Goal: Use online tool/utility: Utilize a website feature to perform a specific function

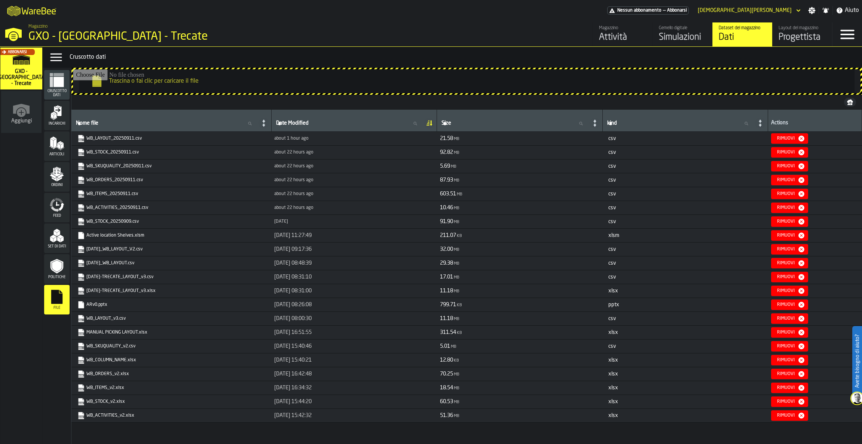
click at [688, 39] on div "Simulazioni" at bounding box center [683, 37] width 48 height 12
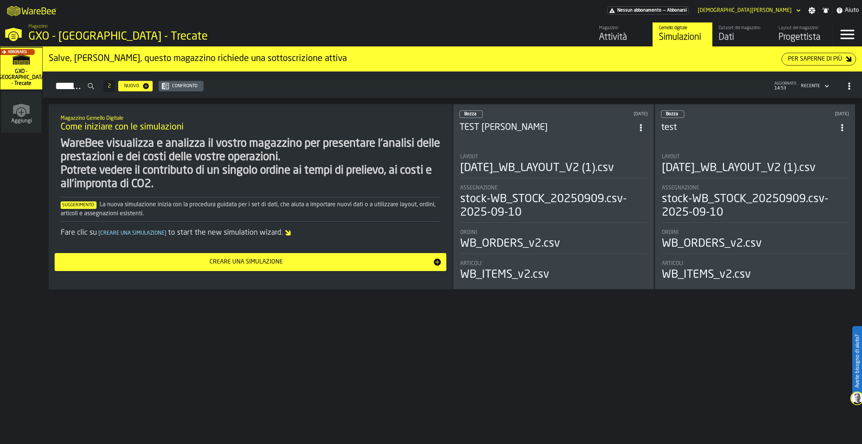
click at [575, 148] on li "Layout 2025-08-05_WB_LAYOUT_V2 (1).csv Assegnazione stock-WB_STOCK_20250909.csv…" at bounding box center [553, 214] width 188 height 135
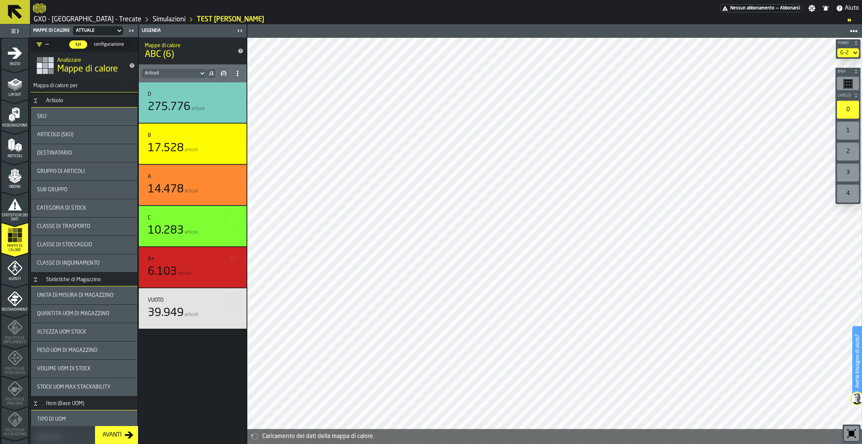
click at [851, 130] on div "1" at bounding box center [848, 131] width 22 height 18
click at [77, 139] on div "Articolo (SKU)" at bounding box center [84, 135] width 106 height 18
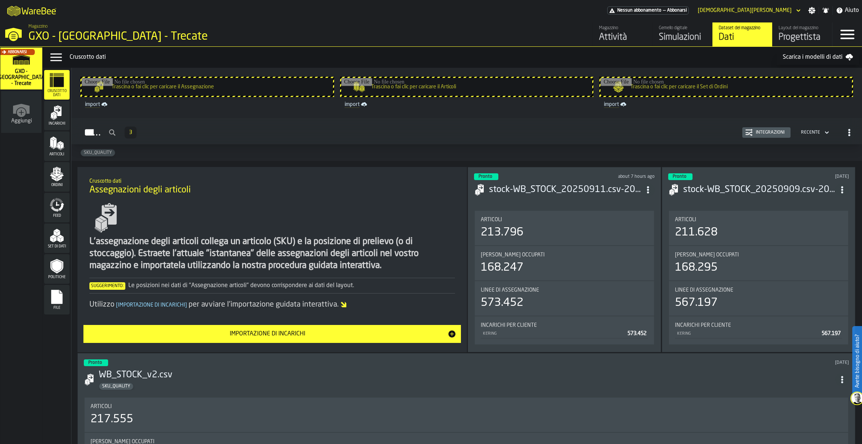
click at [684, 46] on link "Gemello digitale Simulazioni" at bounding box center [682, 34] width 60 height 24
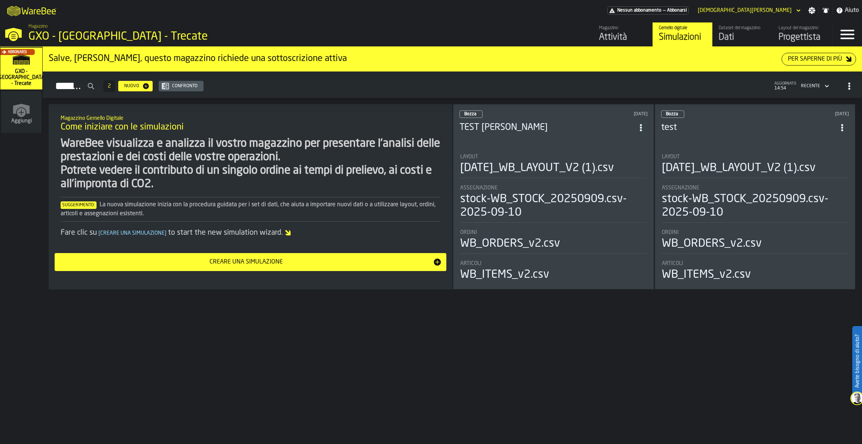
click at [507, 144] on div "Bozza [DATE] TEST [PERSON_NAME] [DATE]_WB_LAYOUT_V2 (1).csv Assegnazione stock-…" at bounding box center [553, 196] width 201 height 185
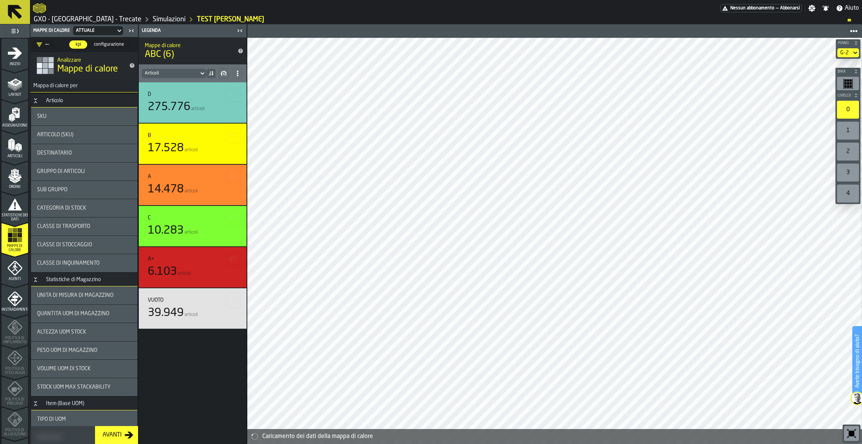
click at [850, 151] on div "2" at bounding box center [848, 152] width 22 height 18
click at [98, 121] on div "SKU" at bounding box center [84, 116] width 106 height 18
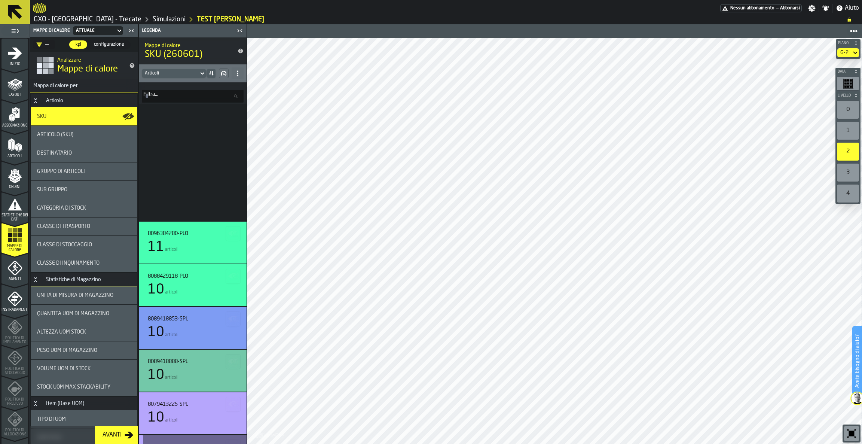
scroll to position [512, 0]
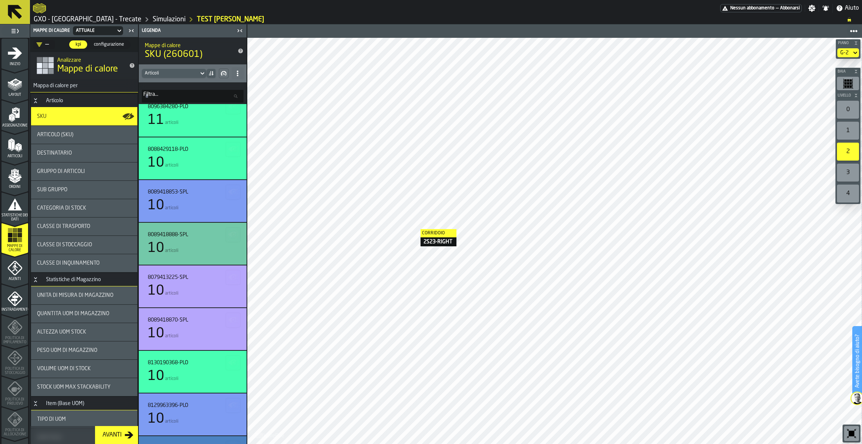
click at [77, 134] on div "Articolo (SKU)" at bounding box center [84, 135] width 94 height 6
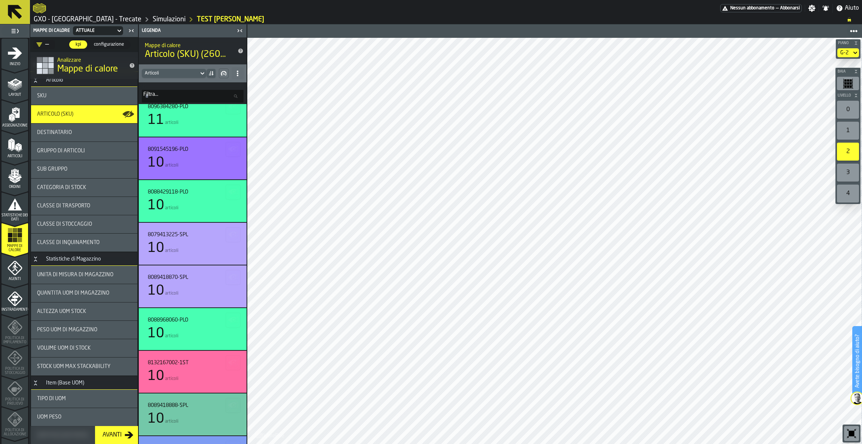
scroll to position [19, 0]
click at [85, 150] on div "Gruppo di articoli" at bounding box center [84, 152] width 94 height 6
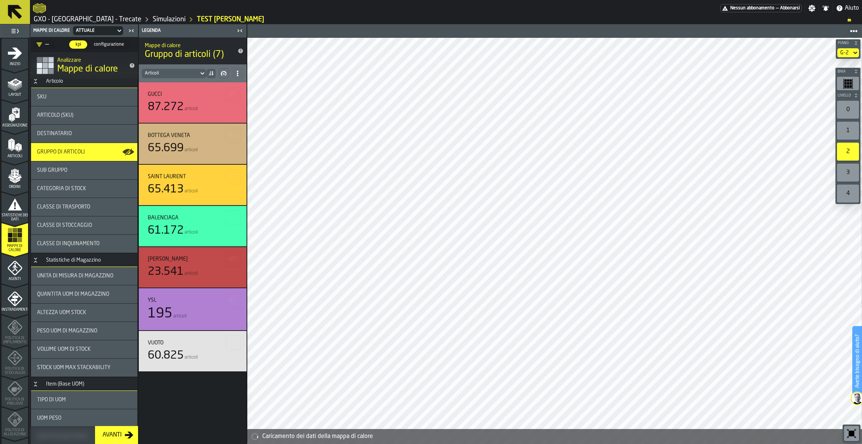
scroll to position [0, 0]
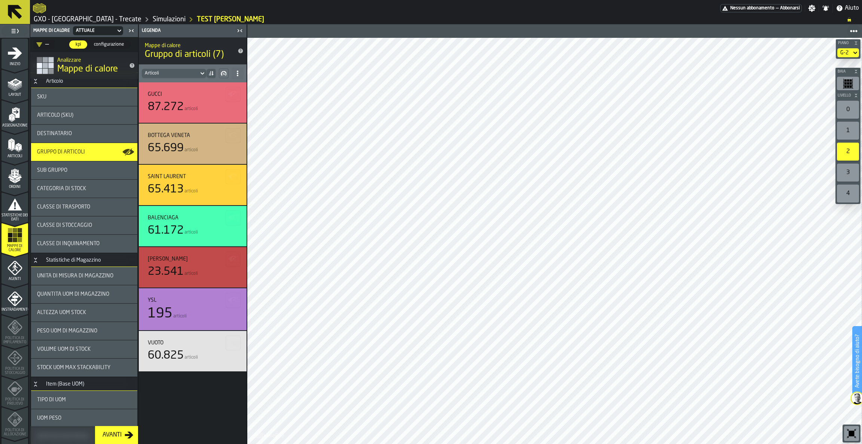
click at [843, 55] on div "G-2" at bounding box center [844, 53] width 8 height 6
click at [840, 64] on div "G-0" at bounding box center [834, 66] width 39 height 9
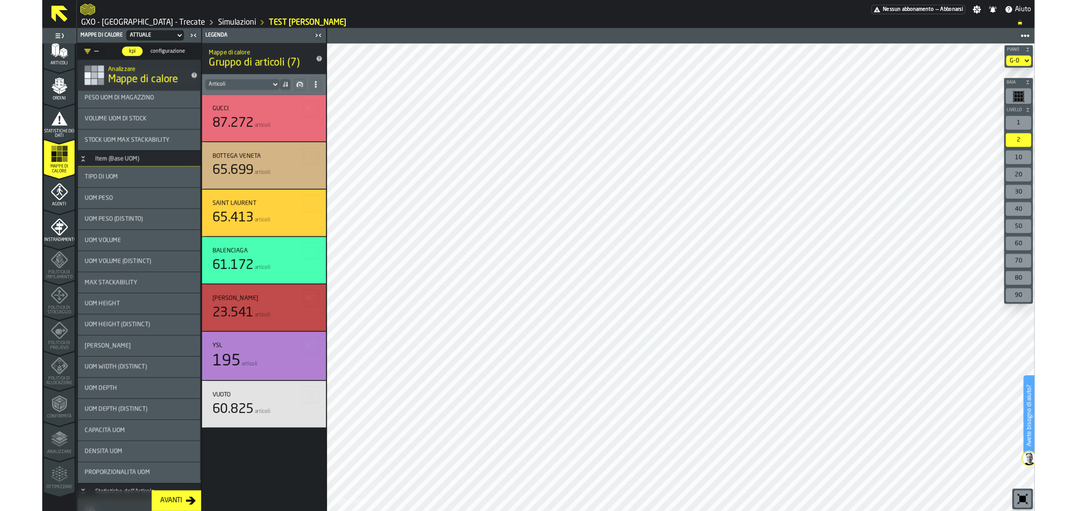
scroll to position [100, 0]
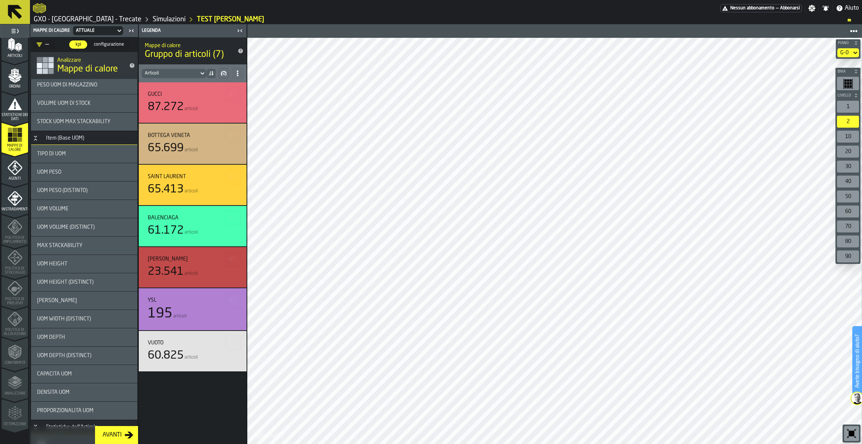
click at [854, 137] on div "10" at bounding box center [848, 137] width 22 height 12
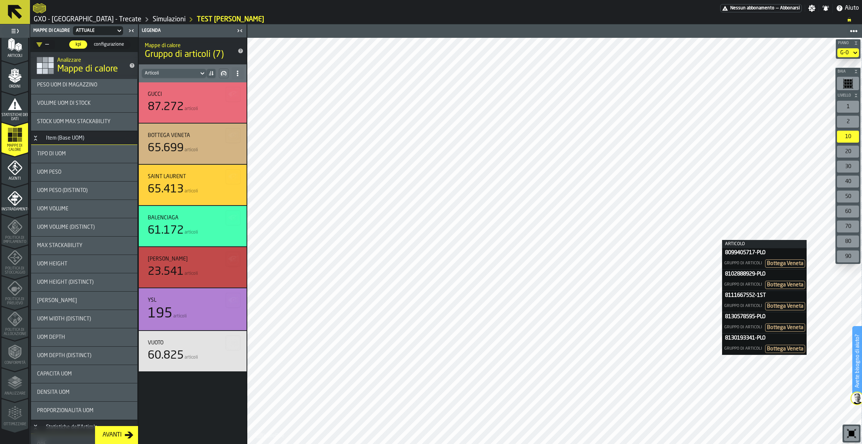
click at [846, 151] on div "20" at bounding box center [848, 152] width 22 height 12
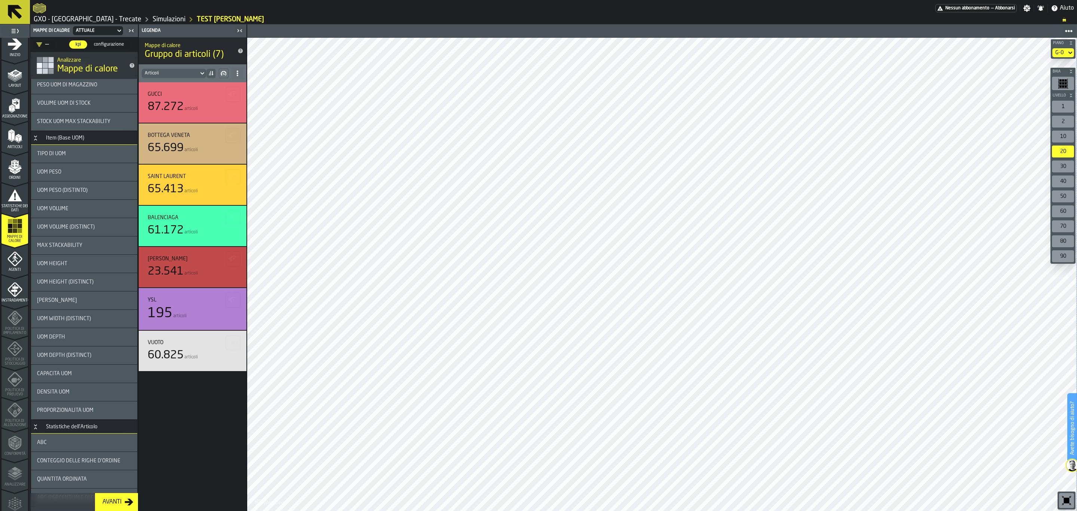
scroll to position [396, 0]
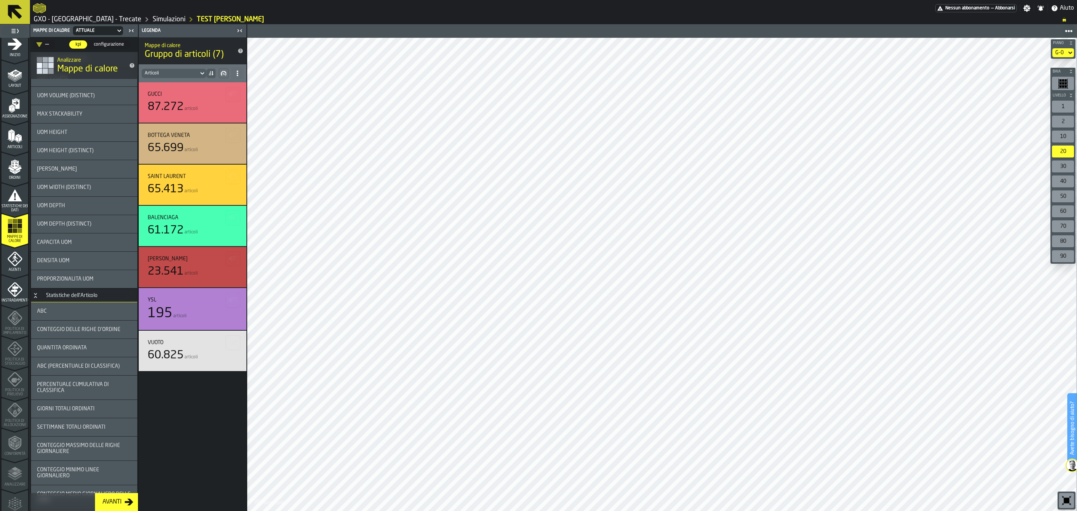
click at [85, 360] on div "ABC (Percentuale di Classifica)" at bounding box center [84, 366] width 106 height 18
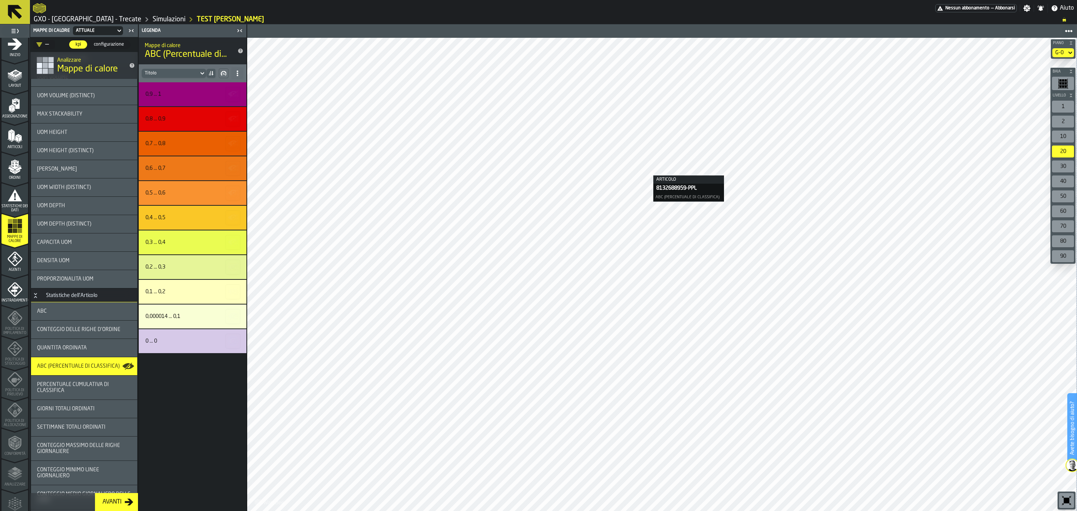
click at [150, 50] on span "ABC (Percentuale di Classifica) (11)" at bounding box center [187, 55] width 84 height 12
click at [153, 50] on span "ABC (Percentuale di Classifica) (11)" at bounding box center [187, 55] width 84 height 12
click at [174, 71] on div "Titolo" at bounding box center [170, 73] width 51 height 5
click at [184, 422] on div "0,9 ... 1 0,8 ... 0,9 0,7 ... 0,8 0,6 ... 0,7 0,5 ... 0,6 0,4 ... 0,5 0,3 ... 0…" at bounding box center [193, 296] width 108 height 429
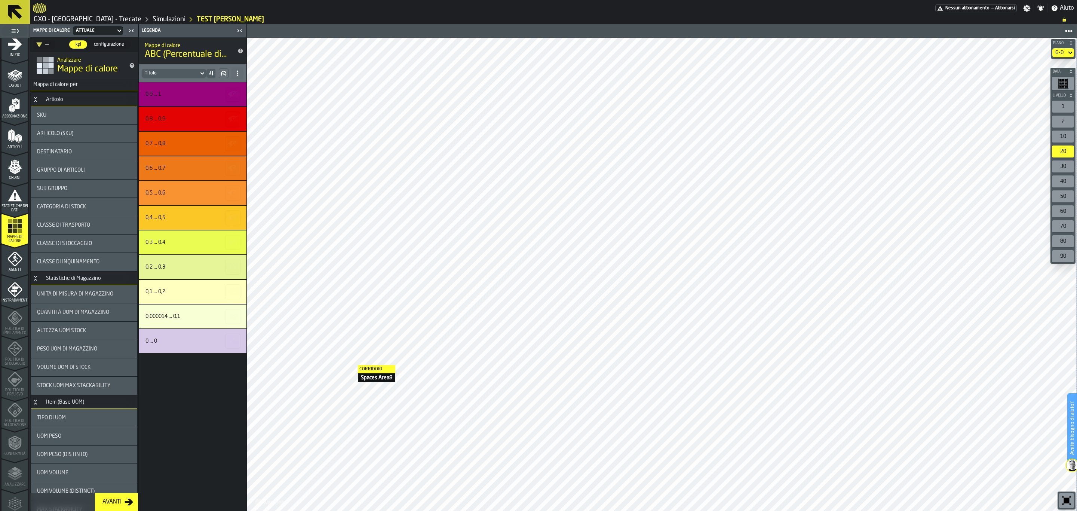
scroll to position [0, 0]
click at [63, 244] on span "Classe di Stoccaggio" at bounding box center [64, 245] width 55 height 6
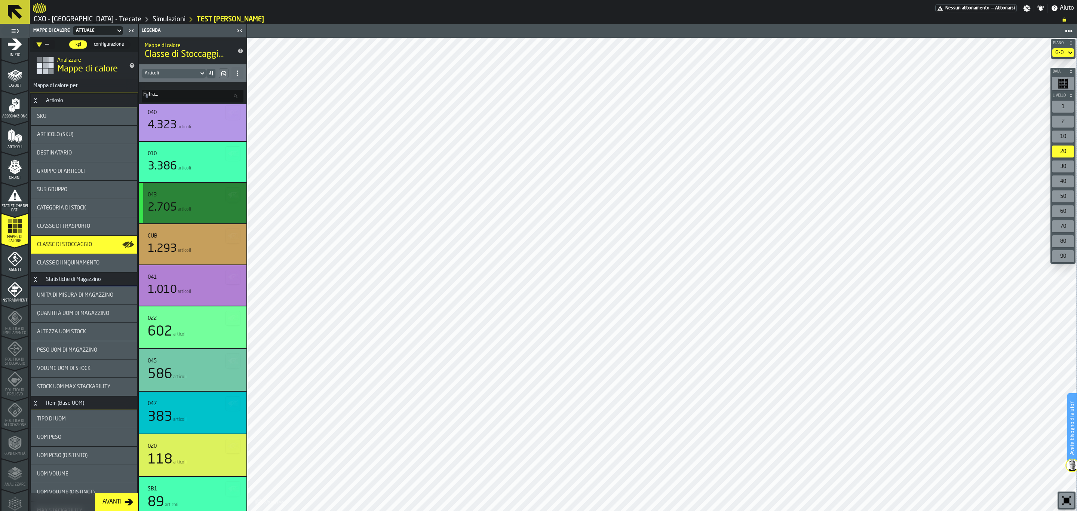
scroll to position [544, 0]
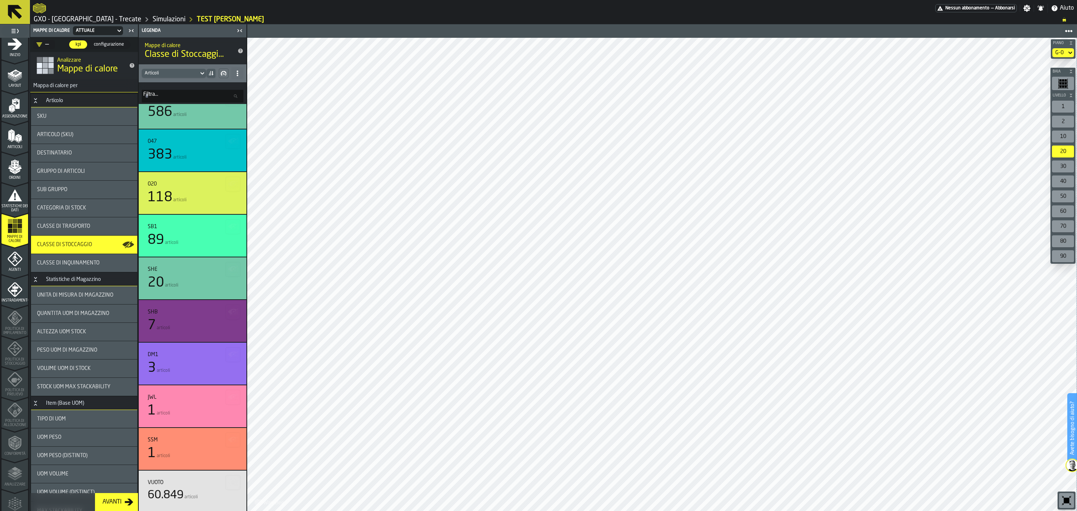
click at [63, 122] on div "SKU" at bounding box center [84, 116] width 106 height 18
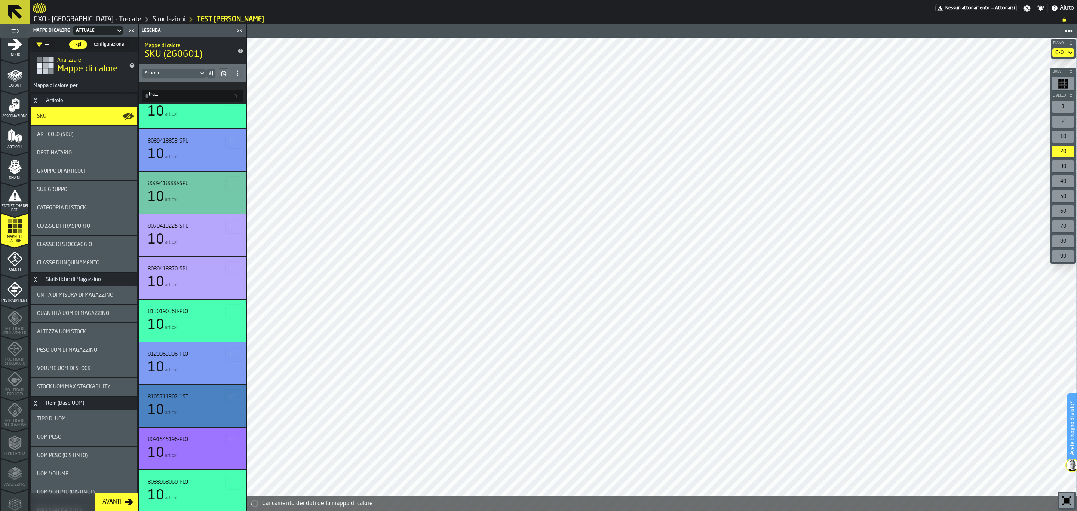
click at [53, 141] on div "Articolo (SKU)" at bounding box center [84, 135] width 106 height 18
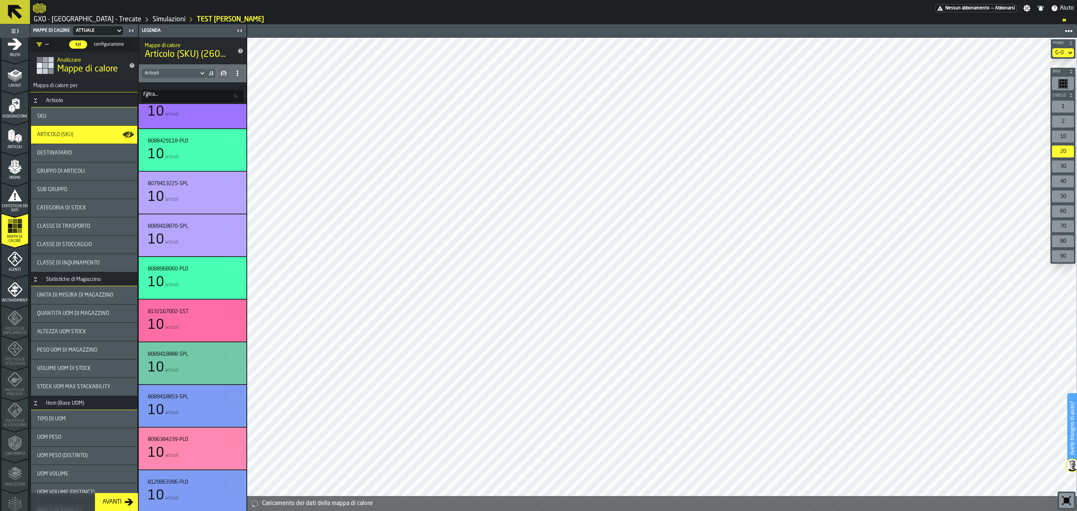
click at [68, 156] on span "Destinatario" at bounding box center [54, 153] width 35 height 6
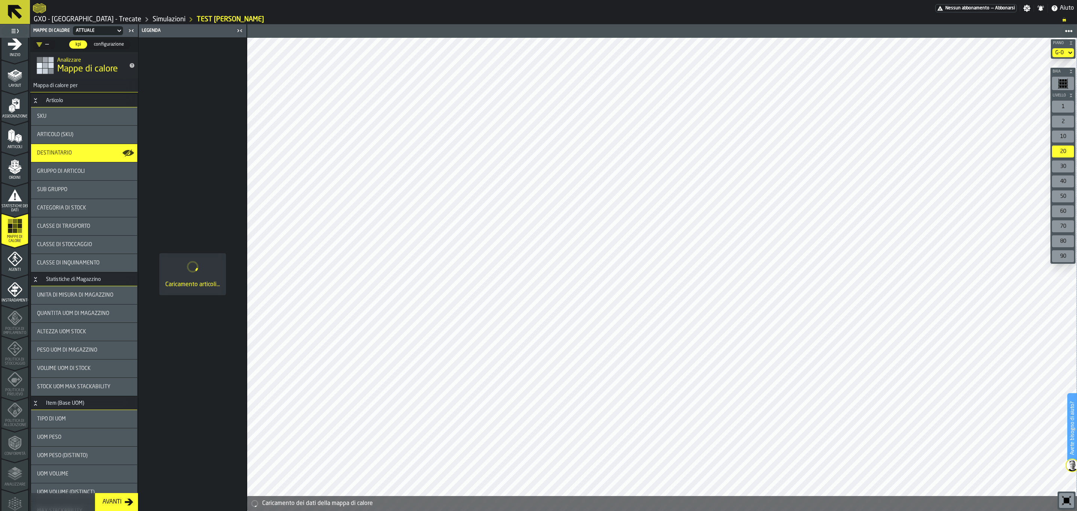
click at [79, 172] on span "Gruppo di articoli" at bounding box center [61, 171] width 48 height 6
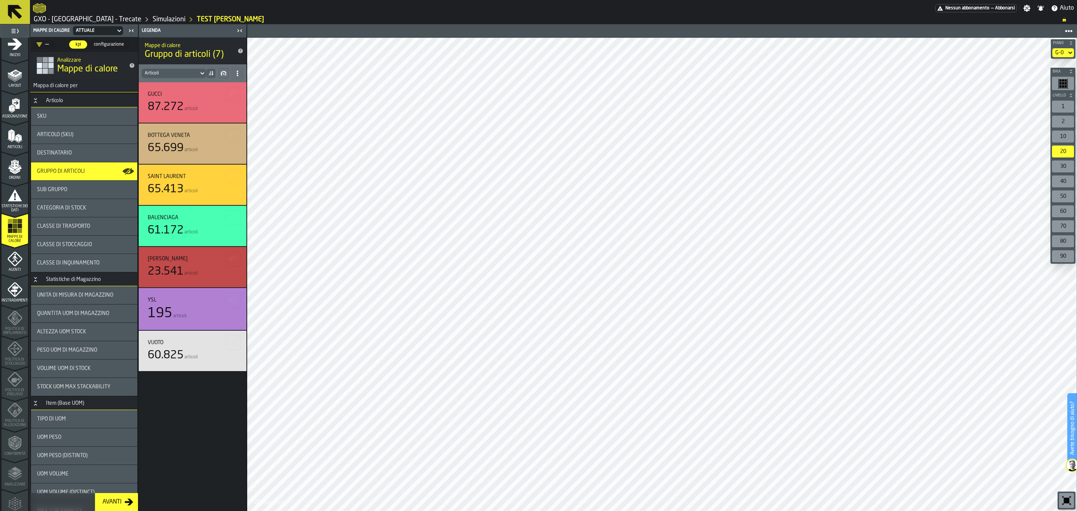
scroll to position [0, 0]
click at [54, 188] on span "Sub Gruppo" at bounding box center [52, 190] width 30 height 6
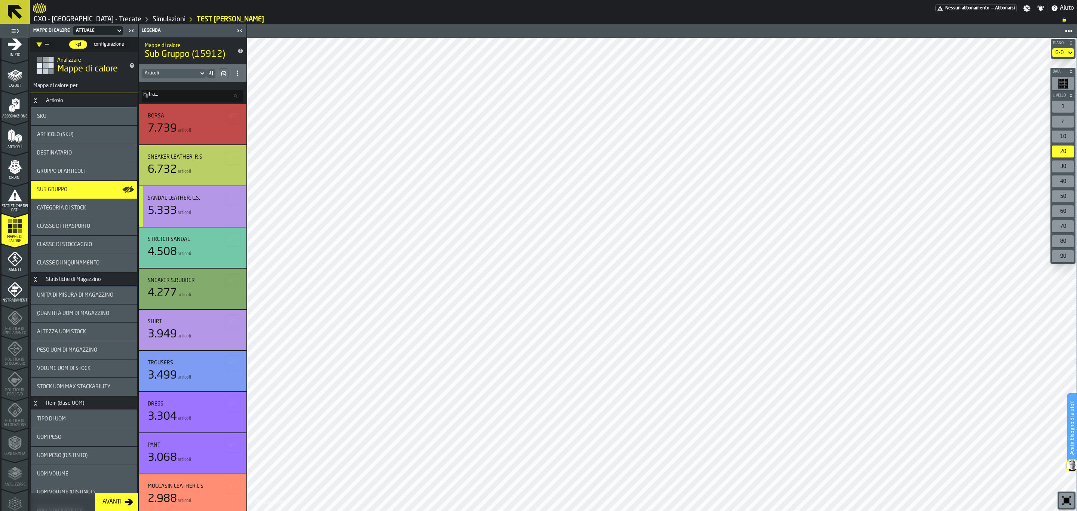
click at [95, 201] on div "Categoria di Stock" at bounding box center [84, 208] width 106 height 18
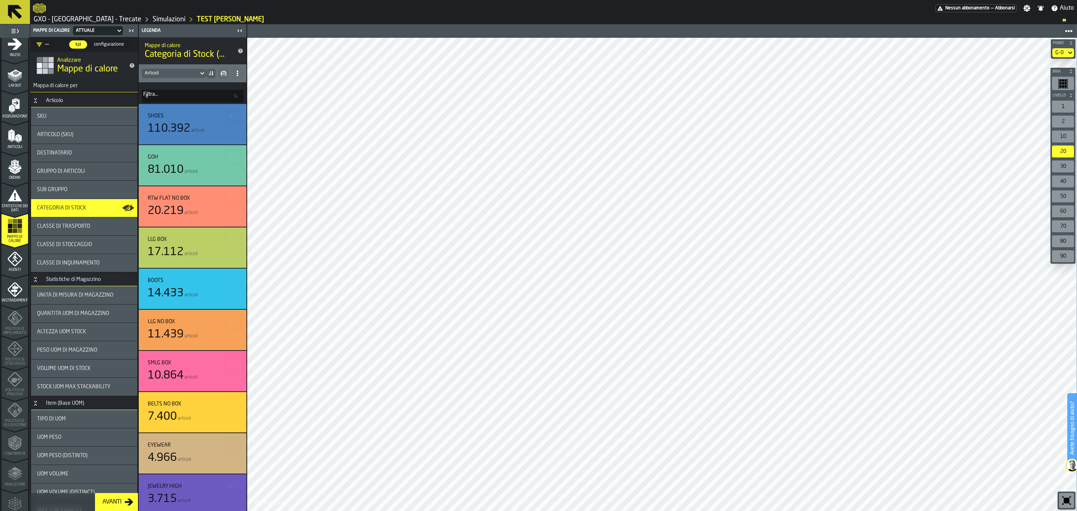
click at [861, 81] on div "button-toolbar-undefined" at bounding box center [1063, 83] width 22 height 13
click at [861, 85] on rect "button-toolbar-undefined" at bounding box center [1068, 84] width 0 height 10
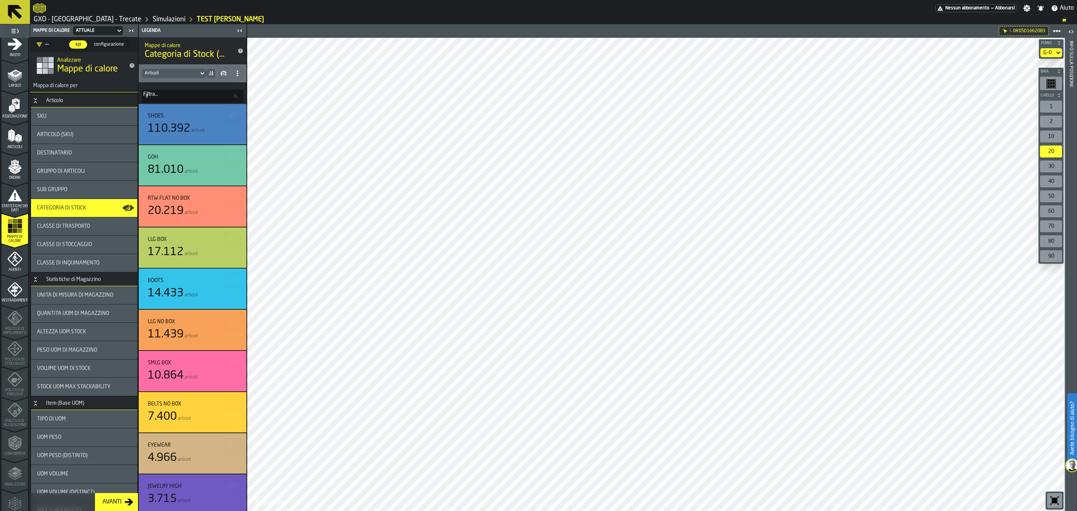
click at [861, 48] on div "Info sulla posizione" at bounding box center [1071, 274] width 5 height 470
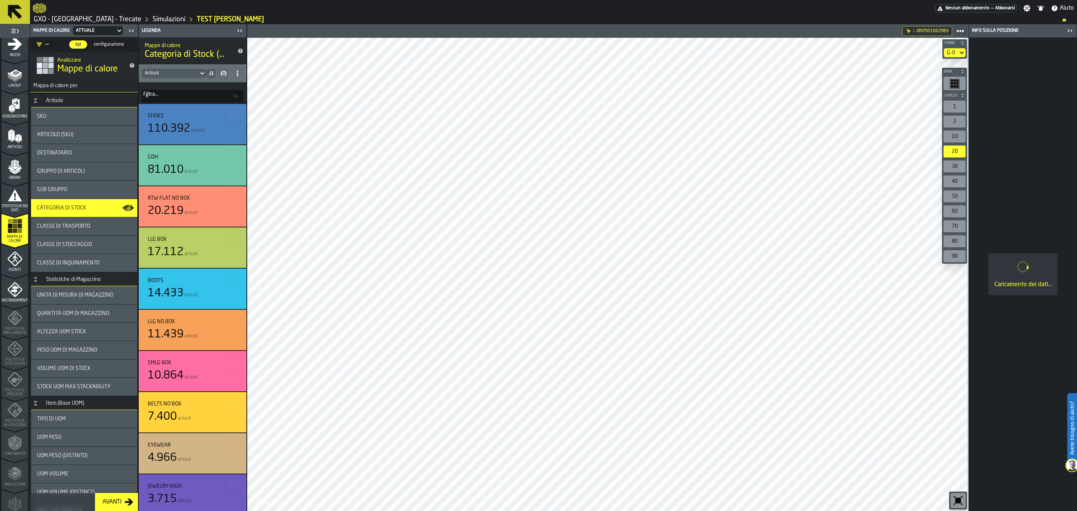
click at [861, 81] on icon "button-toolbar-undefined" at bounding box center [952, 81] width 2 height 0
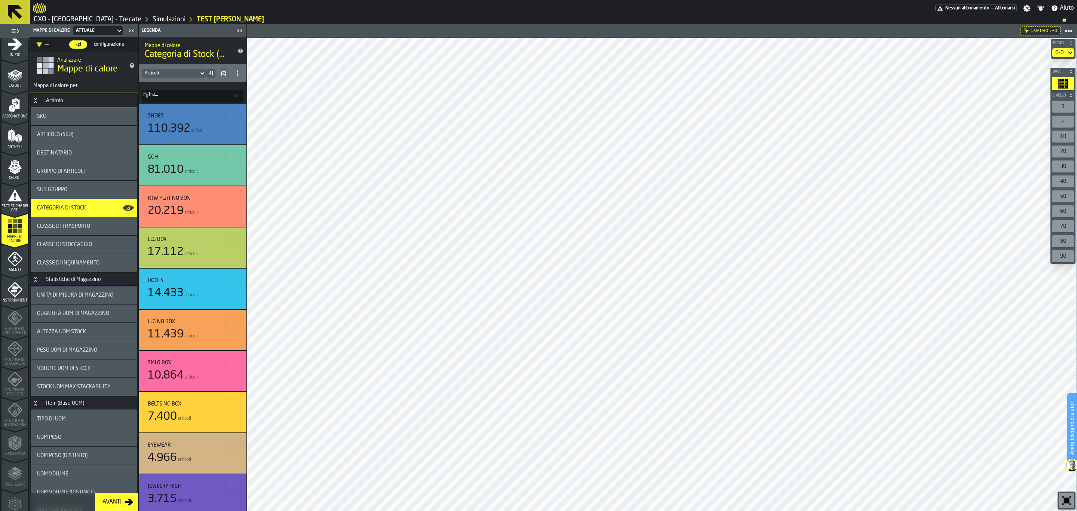
click at [861, 31] on circle at bounding box center [1069, 31] width 3 height 3
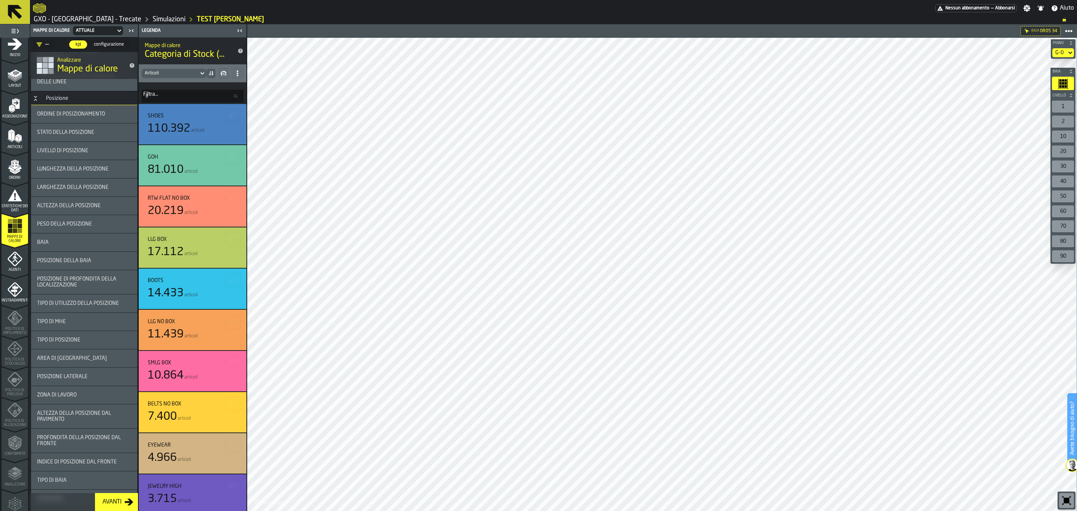
scroll to position [940, 0]
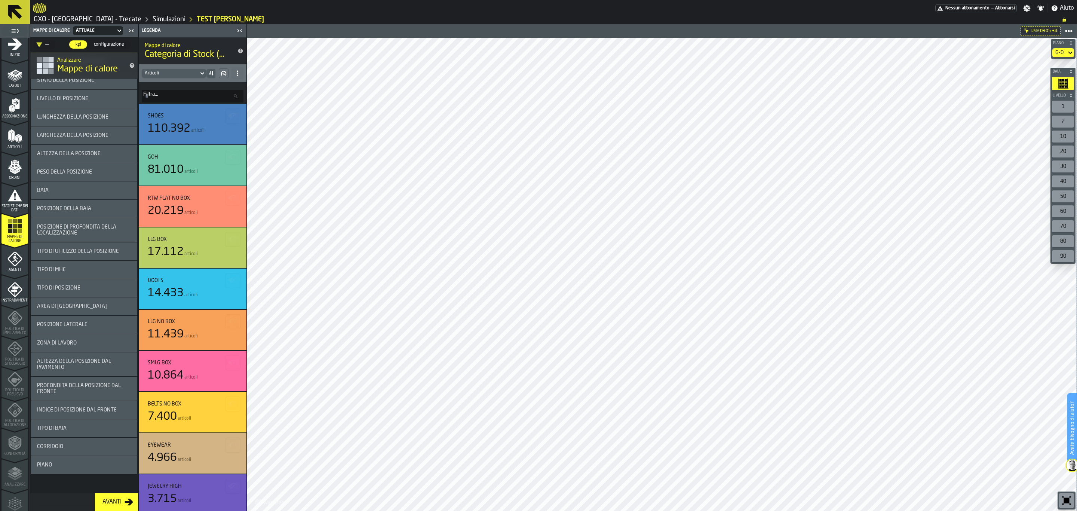
click at [14, 268] on span "Agenti" at bounding box center [14, 270] width 27 height 4
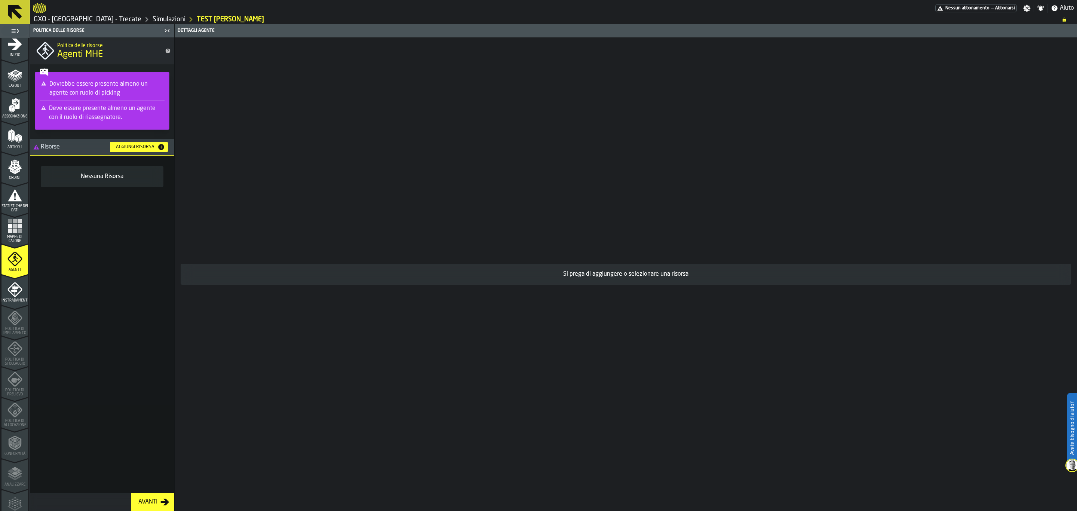
click at [136, 148] on div "Aggiungi risorsa" at bounding box center [135, 146] width 45 height 5
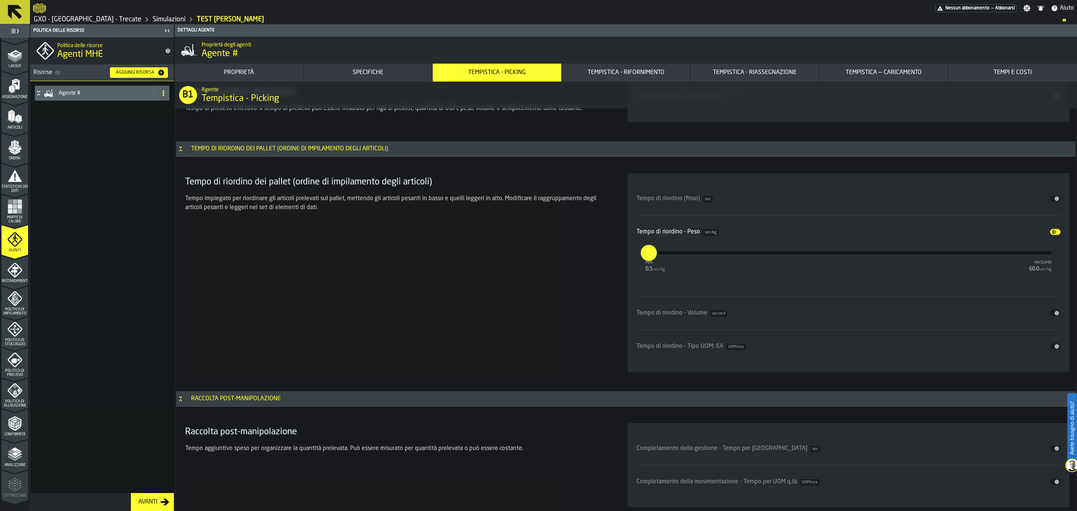
scroll to position [34, 0]
click at [12, 270] on icon "menu Instradamento" at bounding box center [14, 264] width 15 height 15
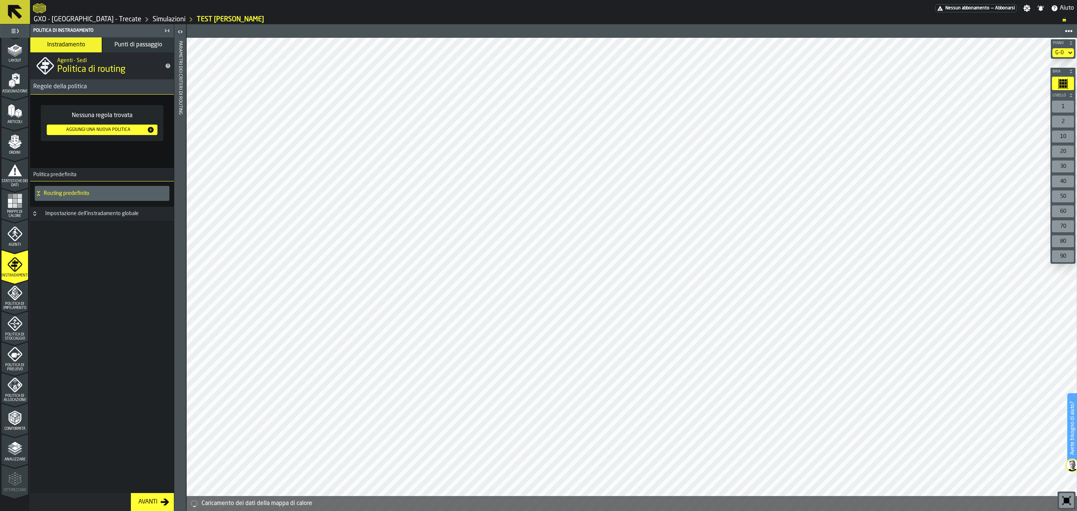
click at [13, 241] on icon "menu Agenti" at bounding box center [14, 233] width 15 height 15
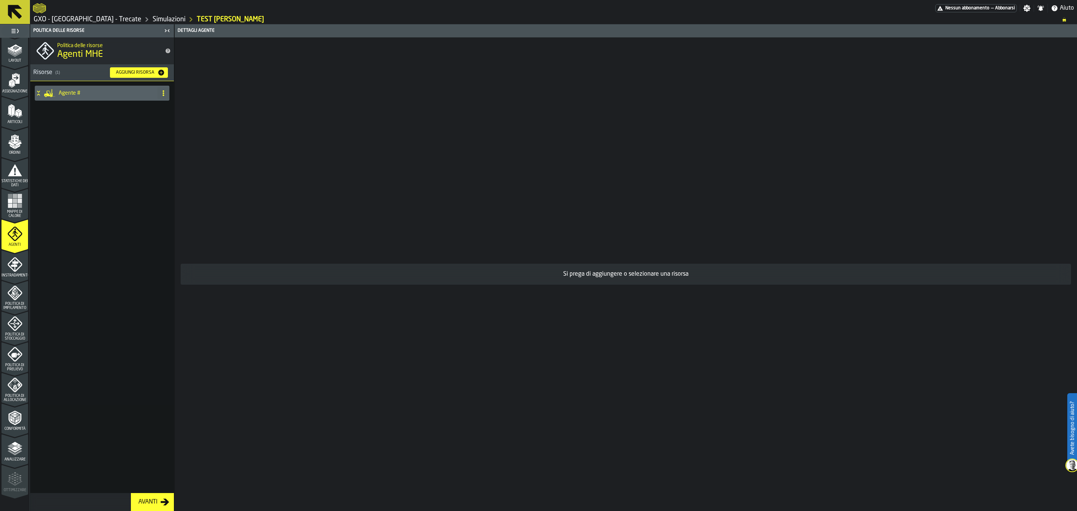
click at [129, 94] on h4 "Agente #" at bounding box center [107, 93] width 96 height 6
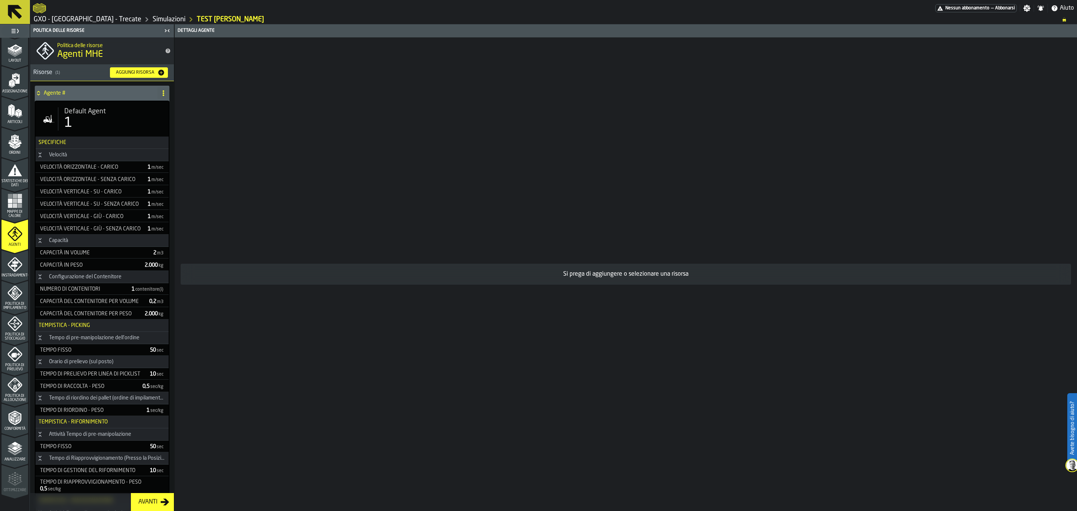
click at [111, 128] on div "1" at bounding box center [113, 123] width 98 height 15
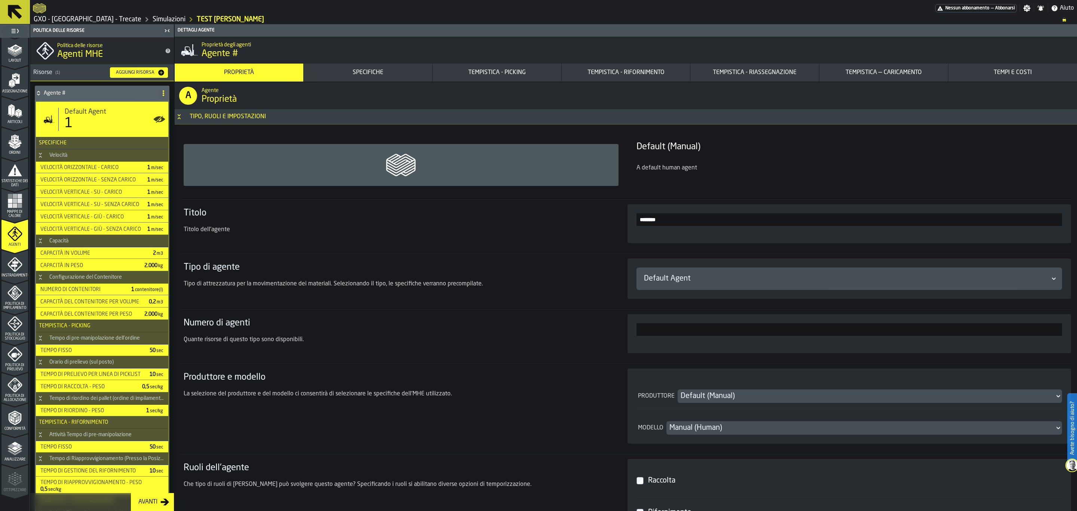
click at [392, 77] on button "Specifiche" at bounding box center [368, 73] width 129 height 18
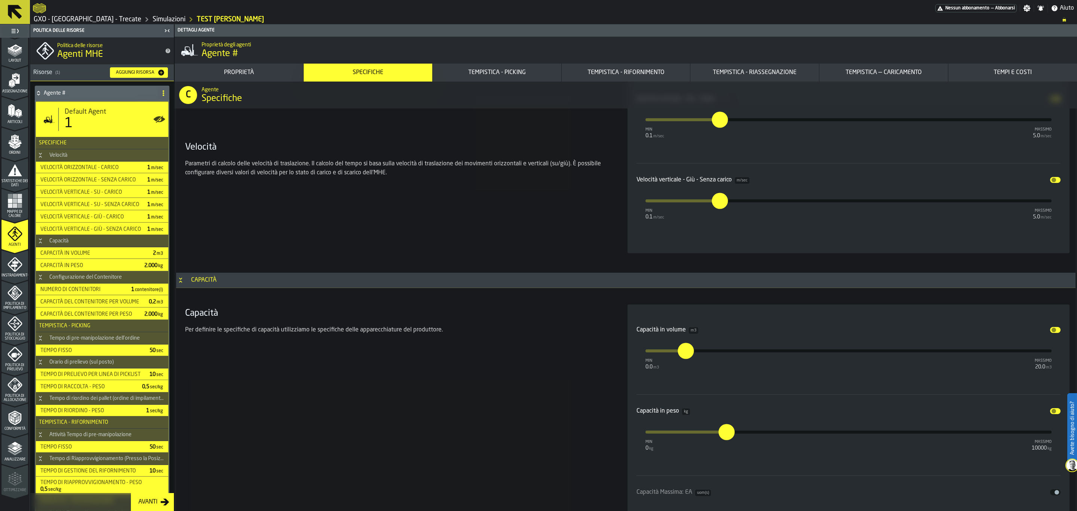
scroll to position [1358, 0]
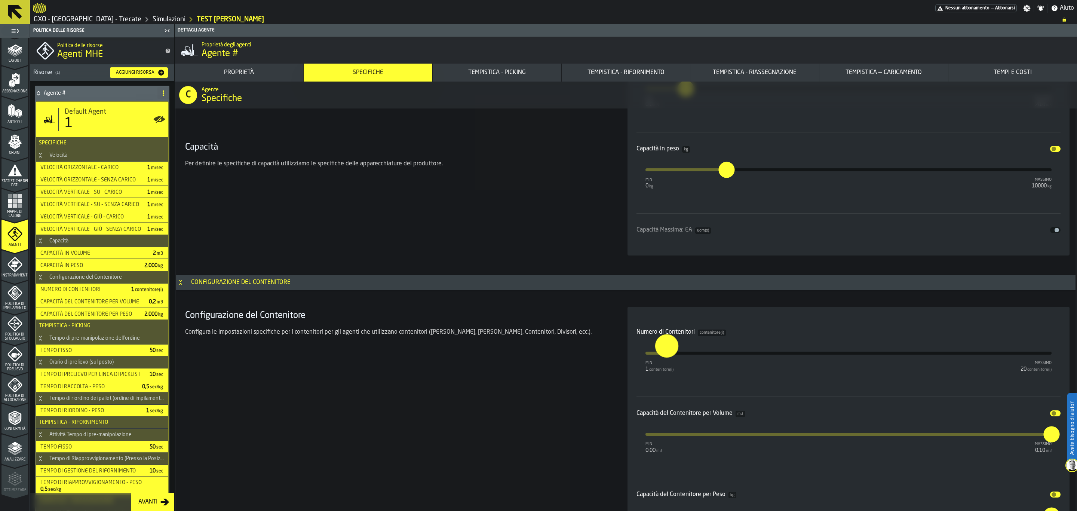
type input "*"
drag, startPoint x: 649, startPoint y: 358, endPoint x: 647, endPoint y: 347, distance: 11.4
click at [645, 347] on input "*" at bounding box center [640, 345] width 12 height 23
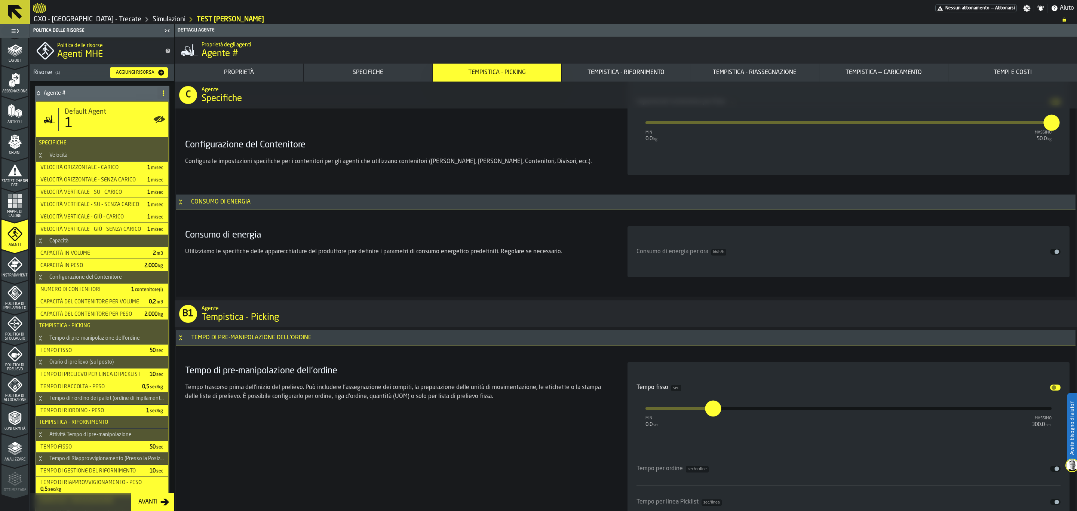
scroll to position [1881, 0]
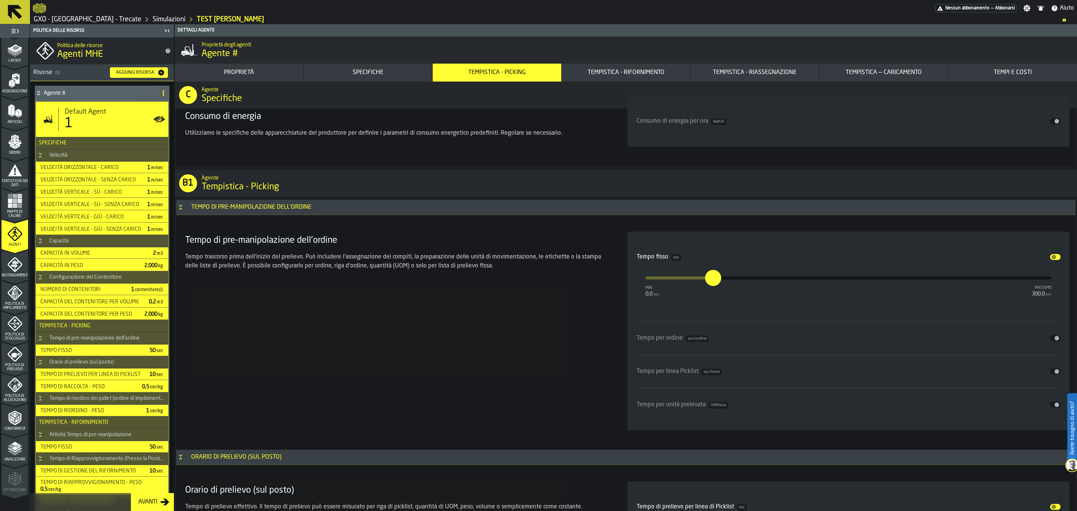
click at [600, 76] on div "Tempistica - Rifornimento" at bounding box center [626, 72] width 123 height 9
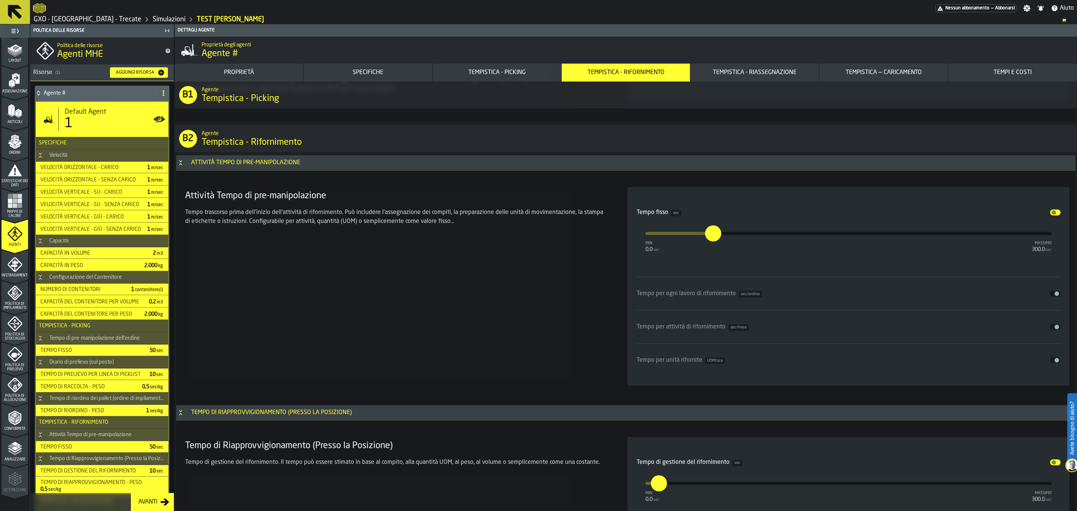
scroll to position [3145, 0]
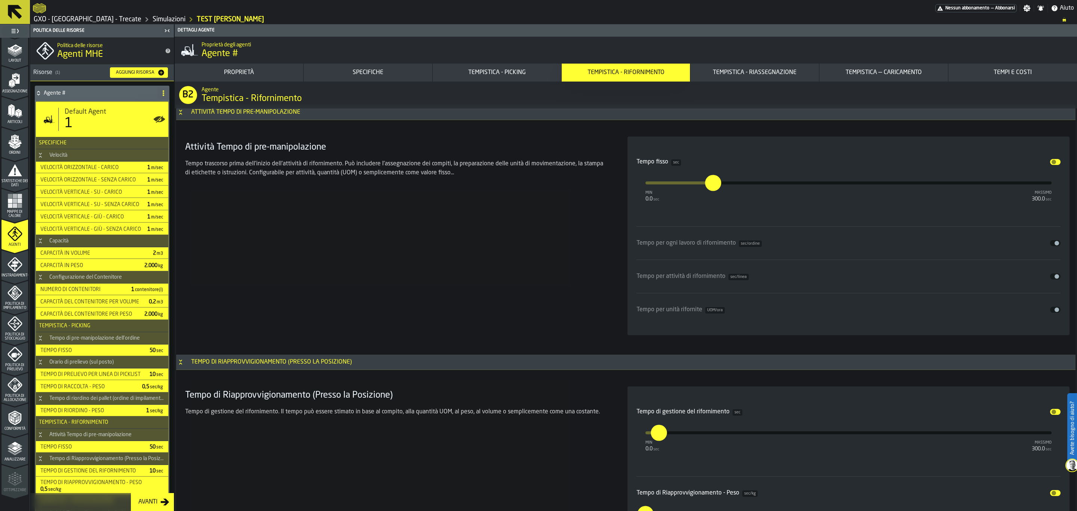
click at [761, 68] on div "Tempistica - Riassegnazione" at bounding box center [754, 72] width 123 height 9
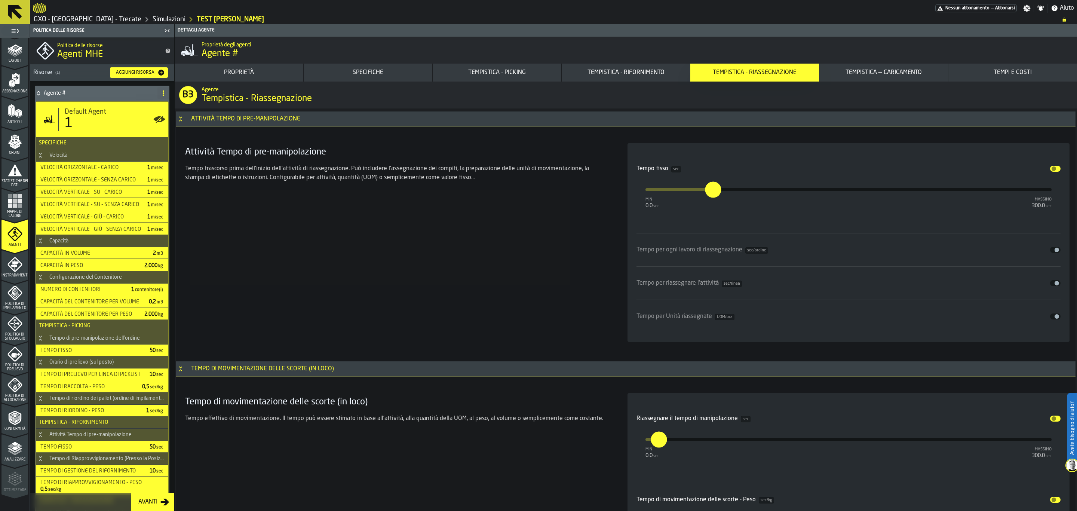
scroll to position [4066, 0]
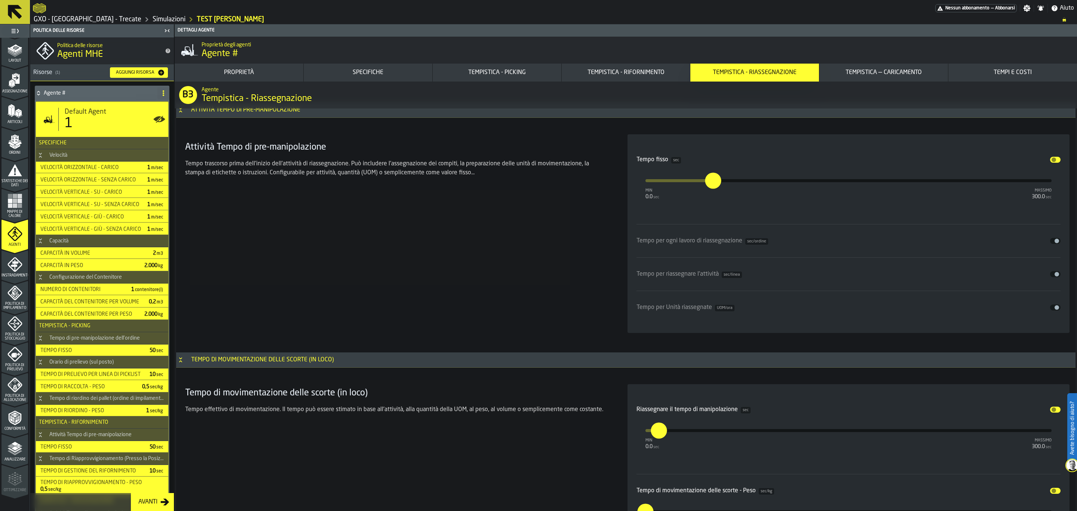
click at [861, 67] on button "Tempistica — Caricamento" at bounding box center [884, 73] width 129 height 18
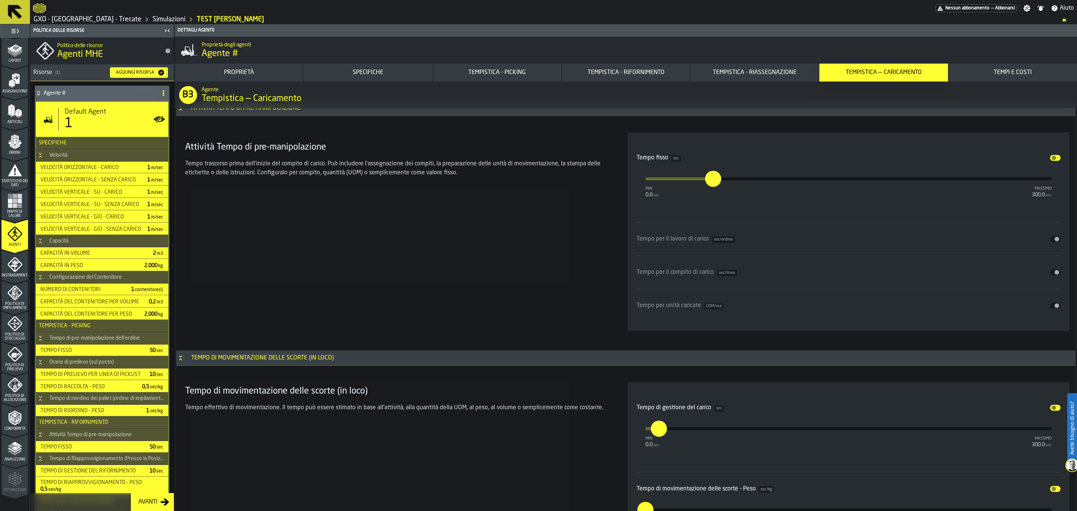
click at [861, 68] on div "Tempi e costi" at bounding box center [1013, 72] width 123 height 9
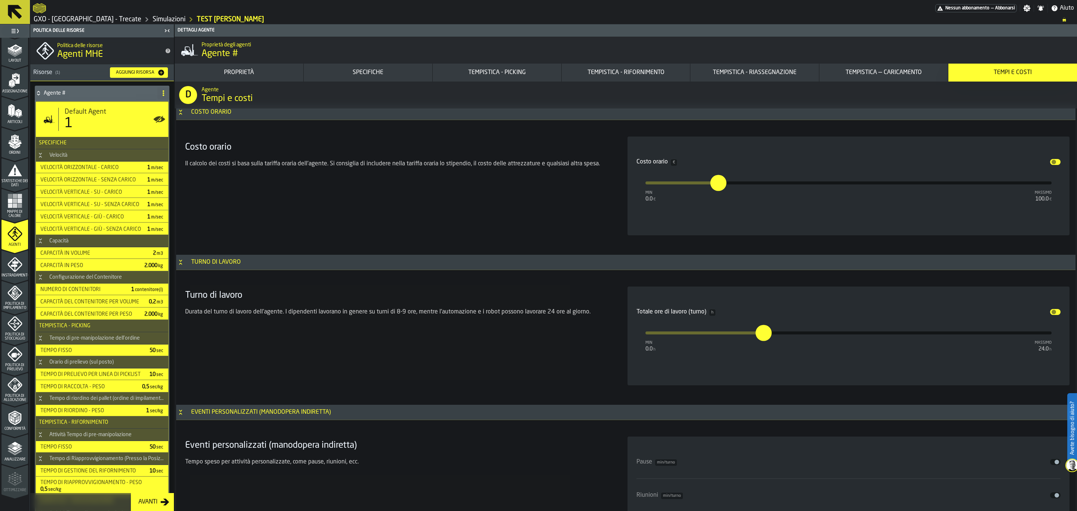
scroll to position [5907, 0]
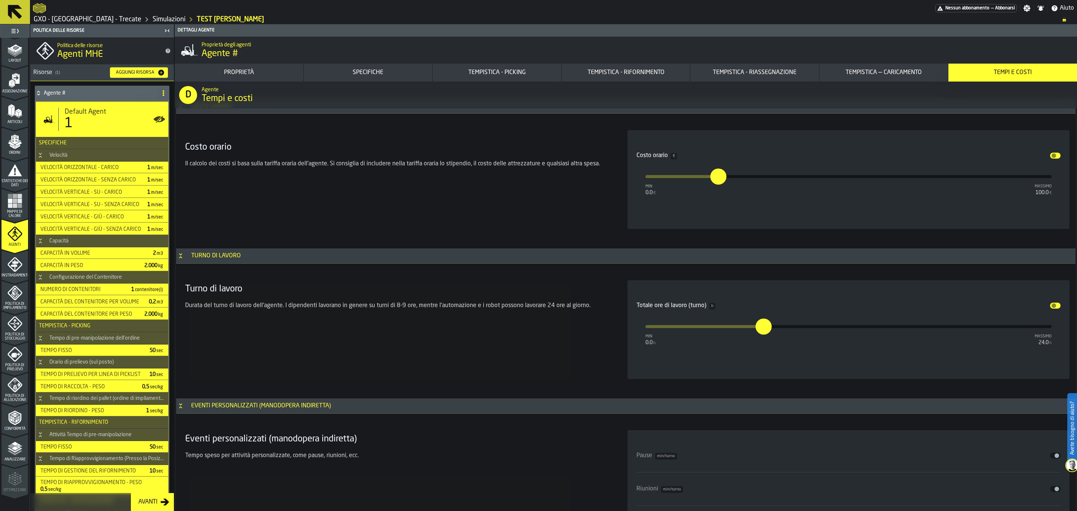
drag, startPoint x: 9, startPoint y: 321, endPoint x: 8, endPoint y: 302, distance: 19.1
click at [9, 321] on icon "menu Politica di Stoccaggio" at bounding box center [14, 323] width 15 height 15
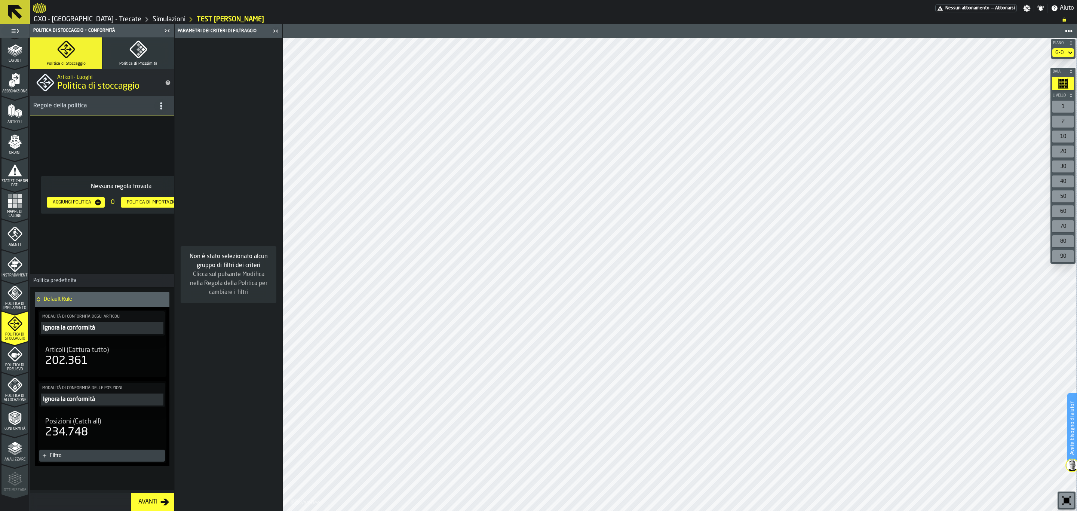
drag, startPoint x: 12, startPoint y: 109, endPoint x: 19, endPoint y: 131, distance: 22.7
click at [12, 117] on icon "menu Articoli" at bounding box center [14, 111] width 15 height 15
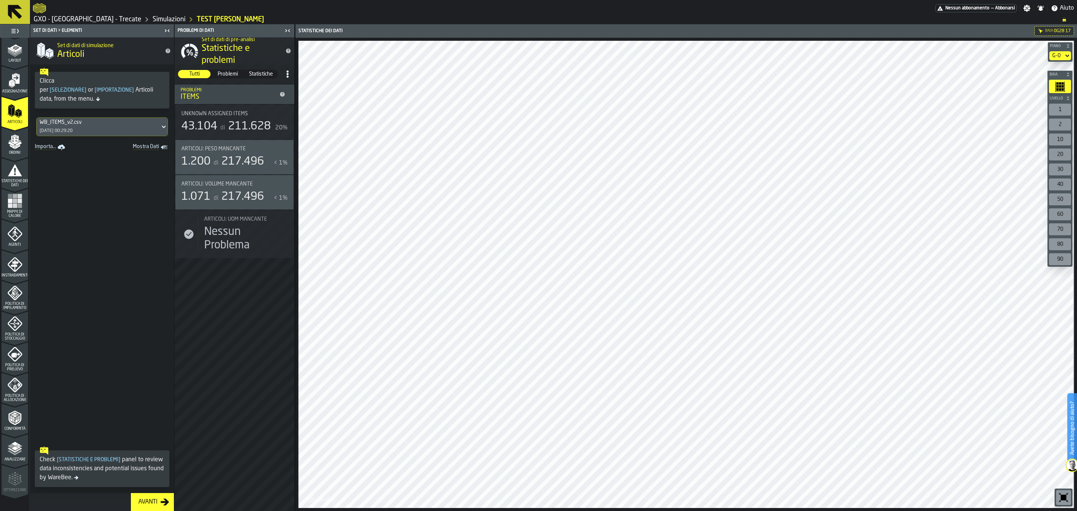
click at [18, 15] on icon at bounding box center [15, 12] width 14 height 14
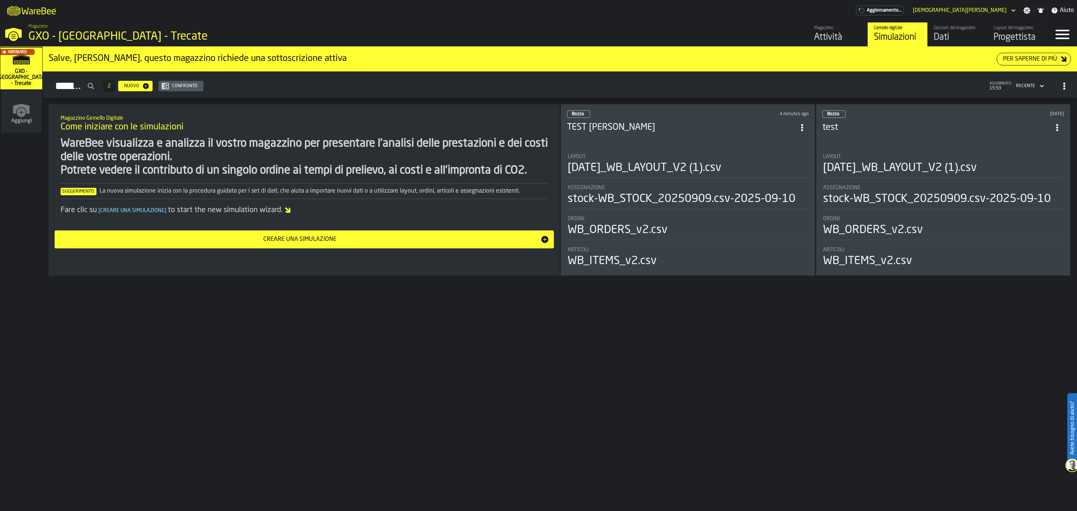
click at [861, 33] on div "Progettista" at bounding box center [1018, 37] width 48 height 12
